Goal: Task Accomplishment & Management: Complete application form

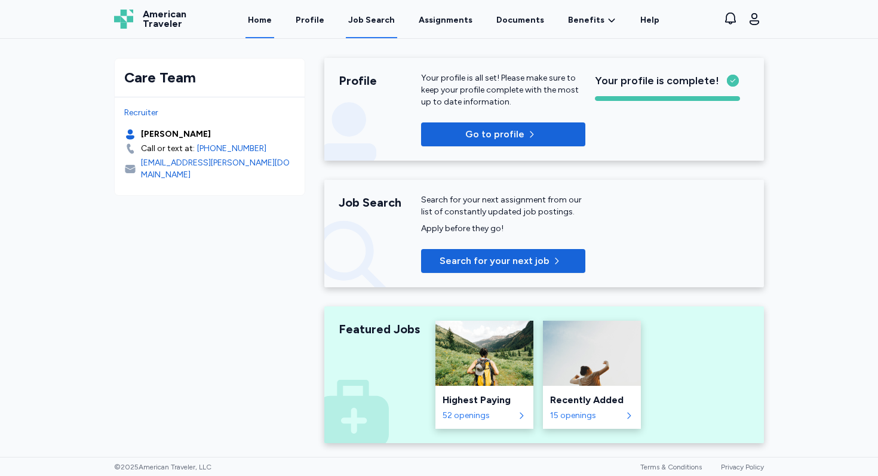
click at [374, 20] on div "Job Search" at bounding box center [371, 20] width 47 height 12
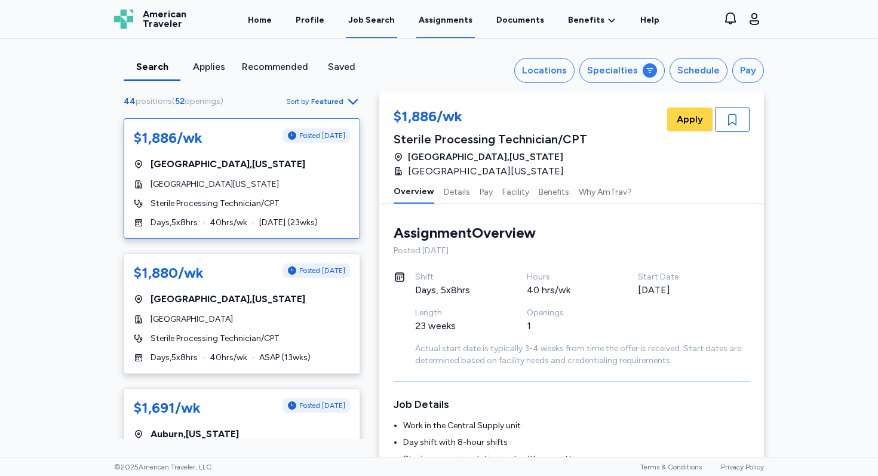
click at [430, 20] on link "Assignments" at bounding box center [445, 19] width 59 height 37
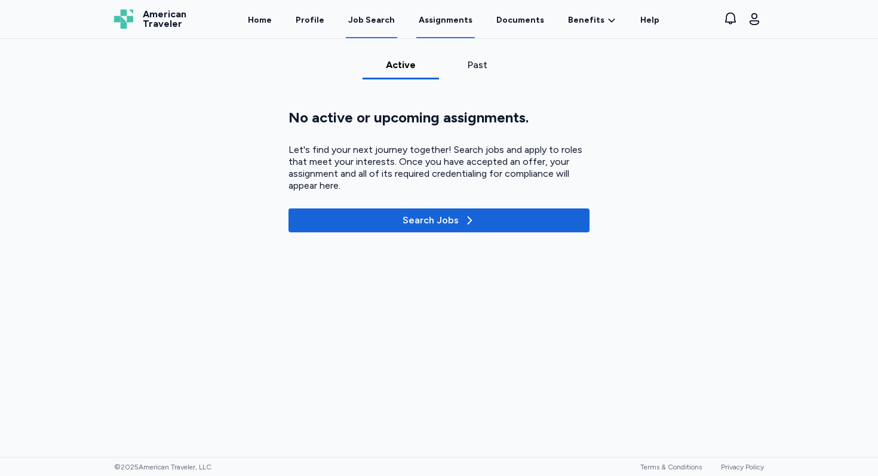
click at [369, 22] on div "Job Search" at bounding box center [371, 20] width 47 height 12
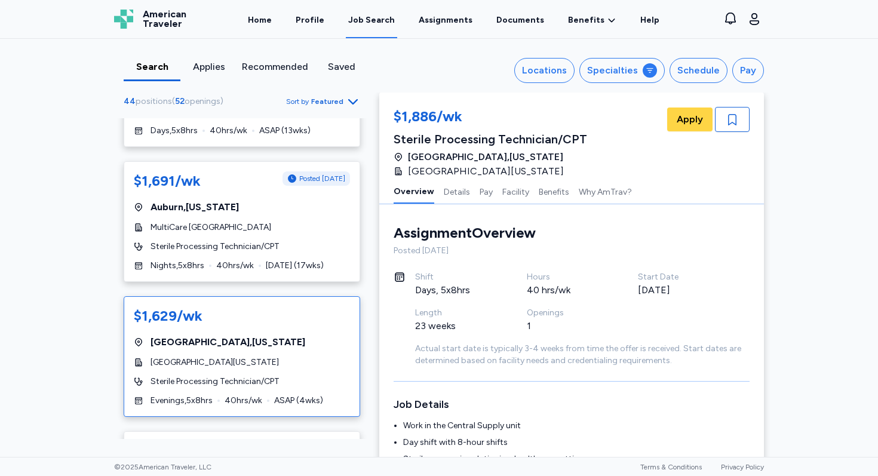
scroll to position [219, 0]
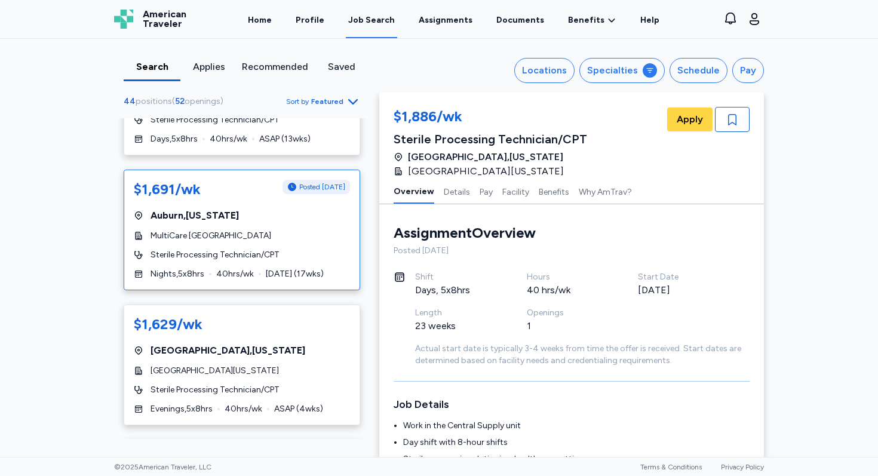
click at [217, 242] on div "$1,691/wk Posted [DATE] [GEOGRAPHIC_DATA] , [US_STATE] MultiCare [GEOGRAPHIC_DA…" at bounding box center [242, 230] width 236 height 121
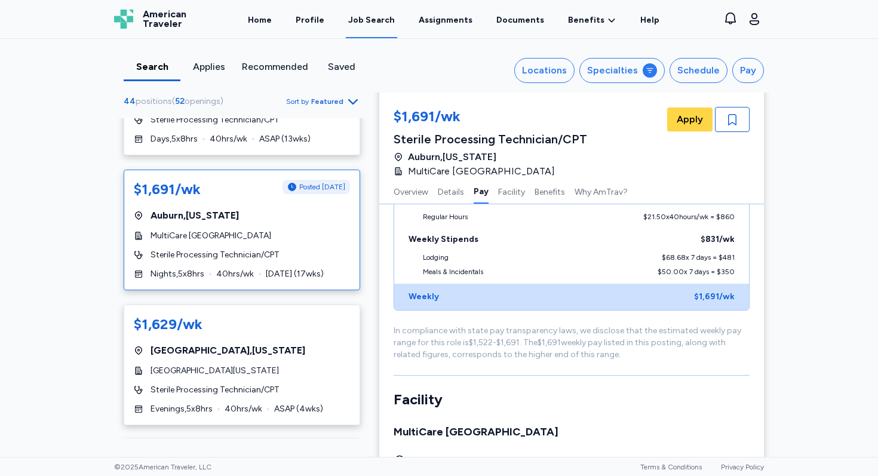
scroll to position [961, 0]
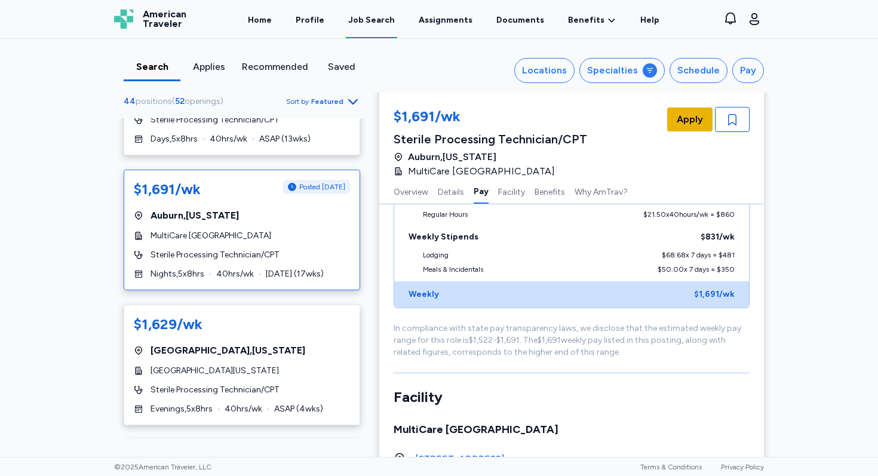
click at [687, 113] on span "Apply" at bounding box center [689, 119] width 26 height 14
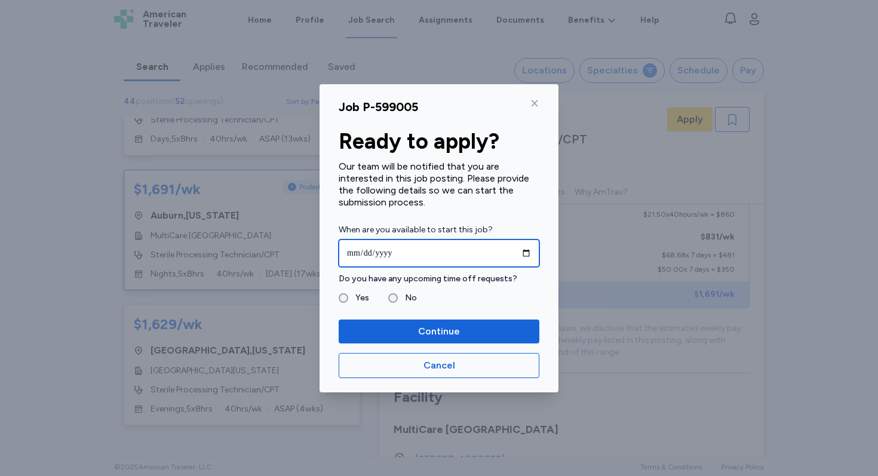
click at [524, 253] on input "date" at bounding box center [439, 252] width 201 height 27
type input "**********"
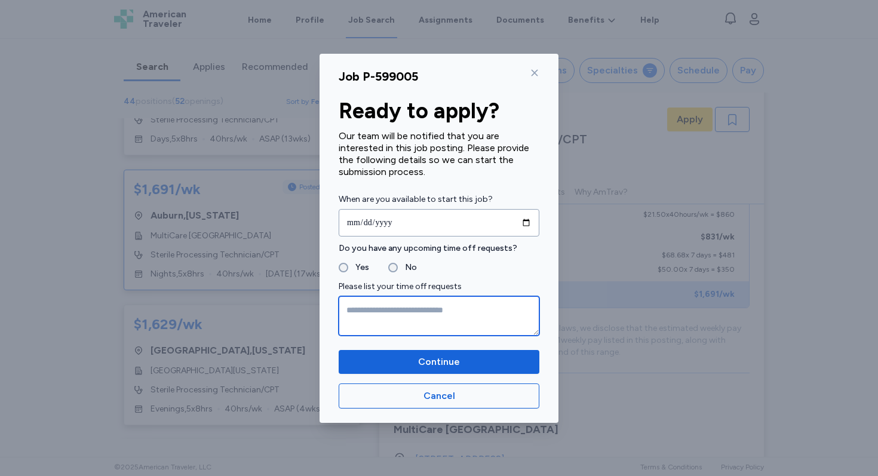
click at [359, 311] on textarea at bounding box center [439, 315] width 201 height 39
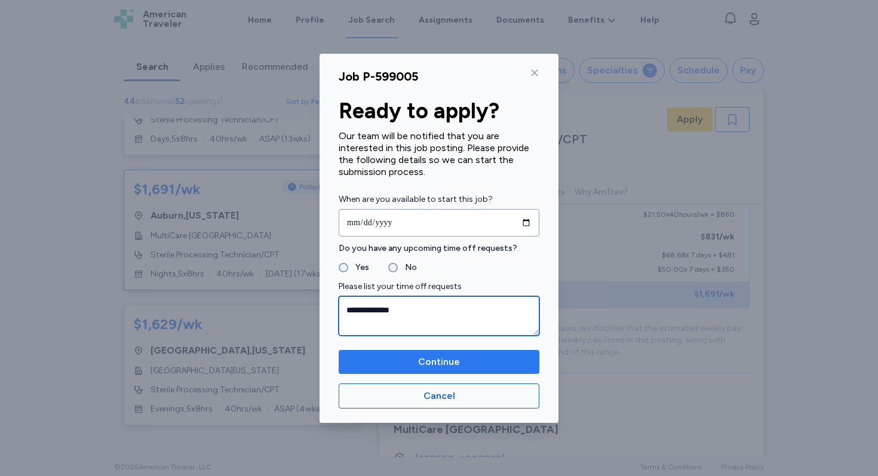
type textarea "**********"
click at [433, 358] on span "Continue" at bounding box center [439, 362] width 42 height 14
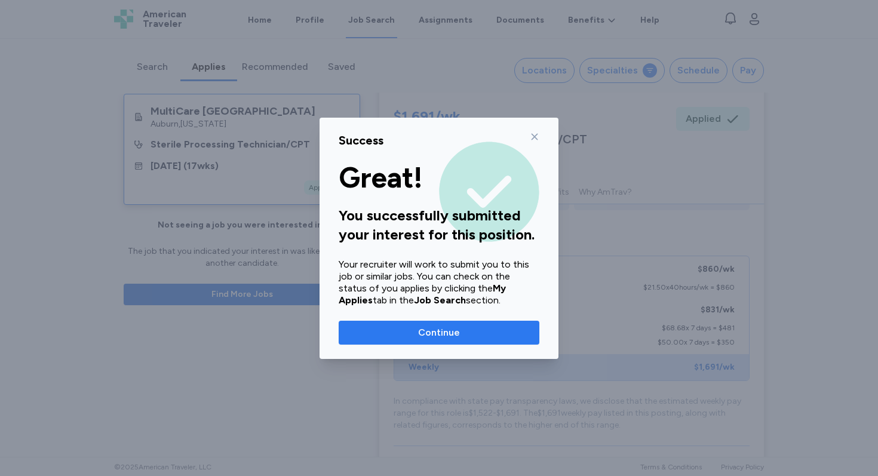
click at [439, 331] on span "Continue" at bounding box center [439, 332] width 42 height 14
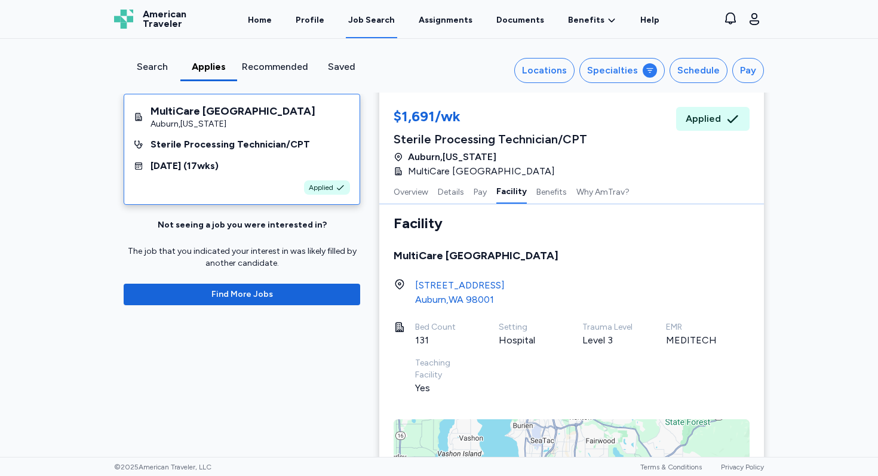
scroll to position [1208, 0]
click at [155, 73] on div "Search" at bounding box center [151, 67] width 47 height 14
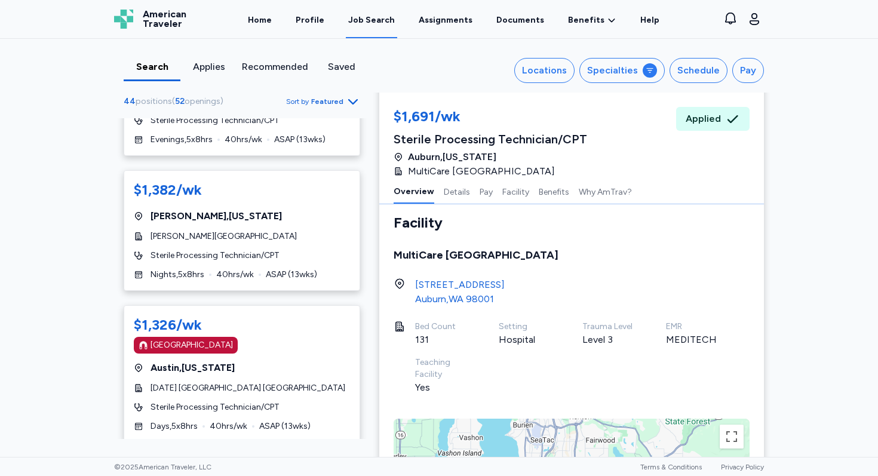
scroll to position [1429, 0]
